Goal: Find specific page/section: Find specific page/section

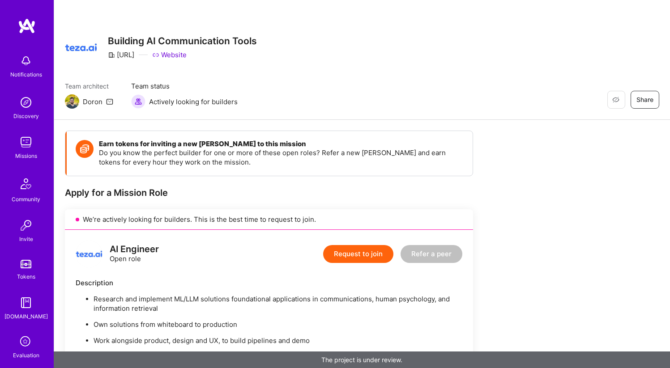
click at [22, 22] on img at bounding box center [27, 26] width 18 height 16
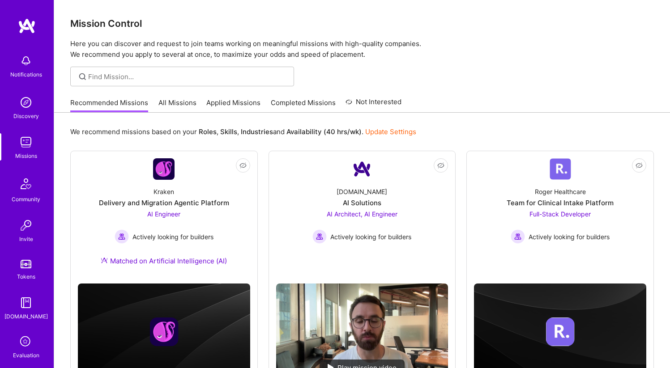
click at [180, 107] on link "All Missions" at bounding box center [177, 105] width 38 height 15
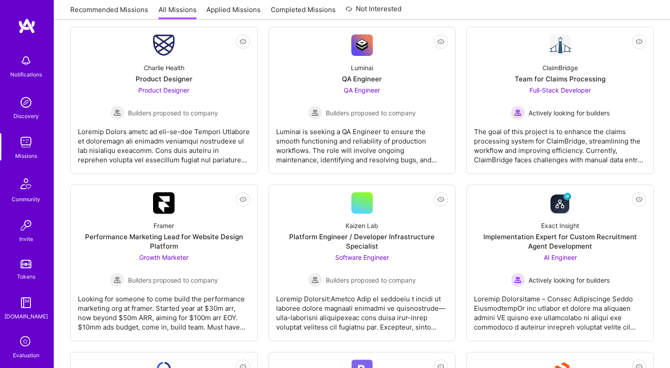
scroll to position [149, 0]
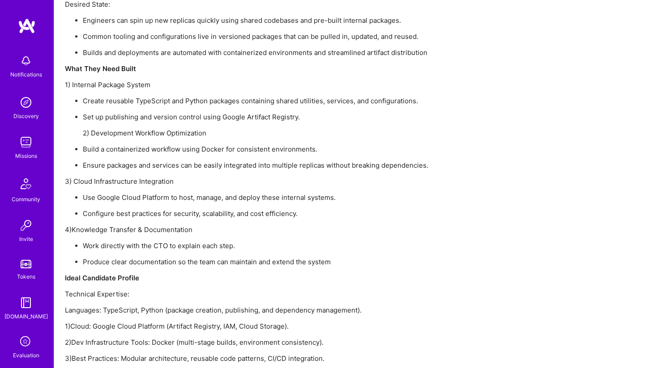
scroll to position [848, 0]
